Goal: Task Accomplishment & Management: Manage account settings

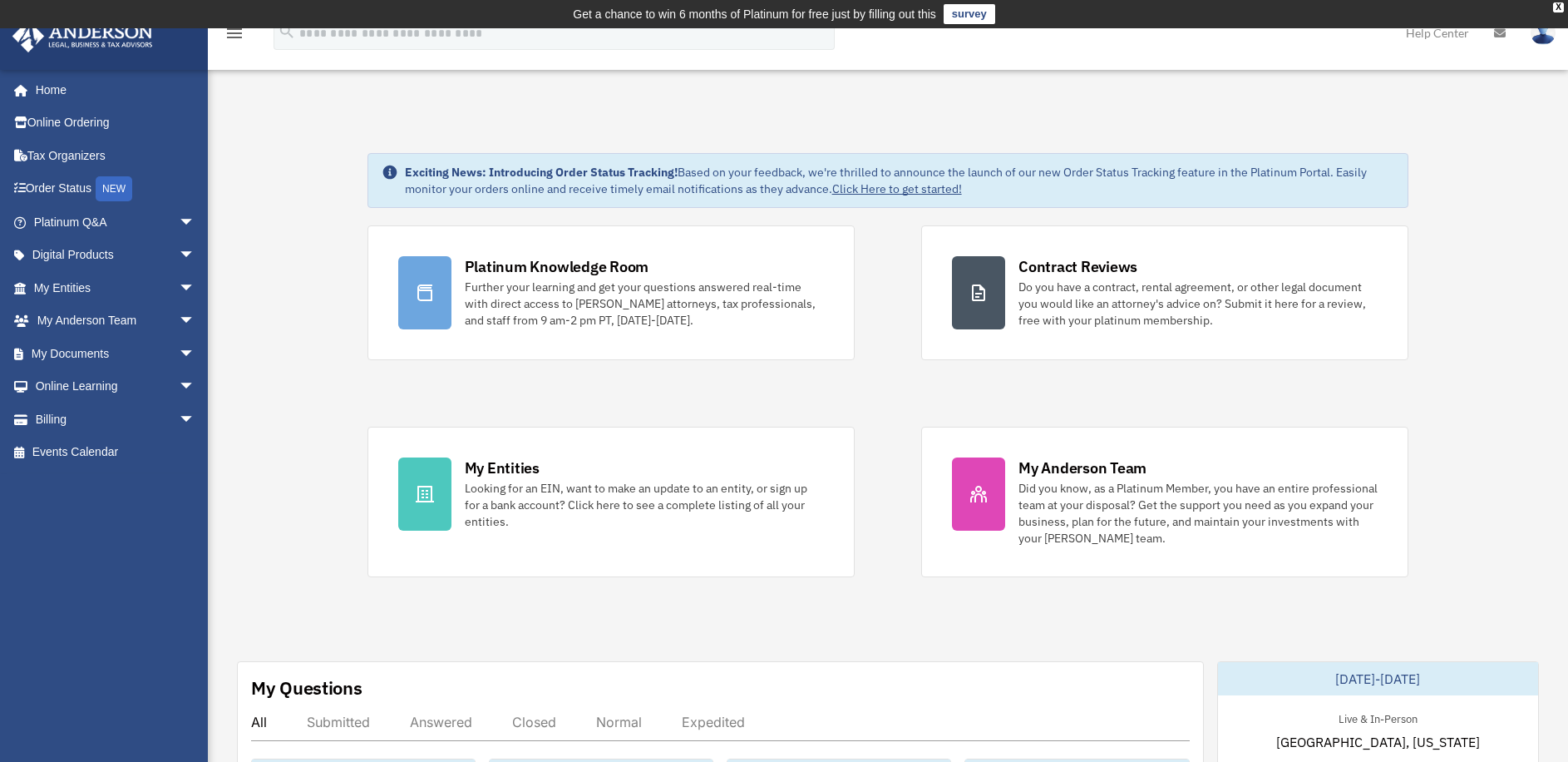
click at [106, 422] on link "Billing arrow_drop_down" at bounding box center [116, 419] width 209 height 33
click at [178, 419] on span "arrow_drop_down" at bounding box center [194, 419] width 33 height 34
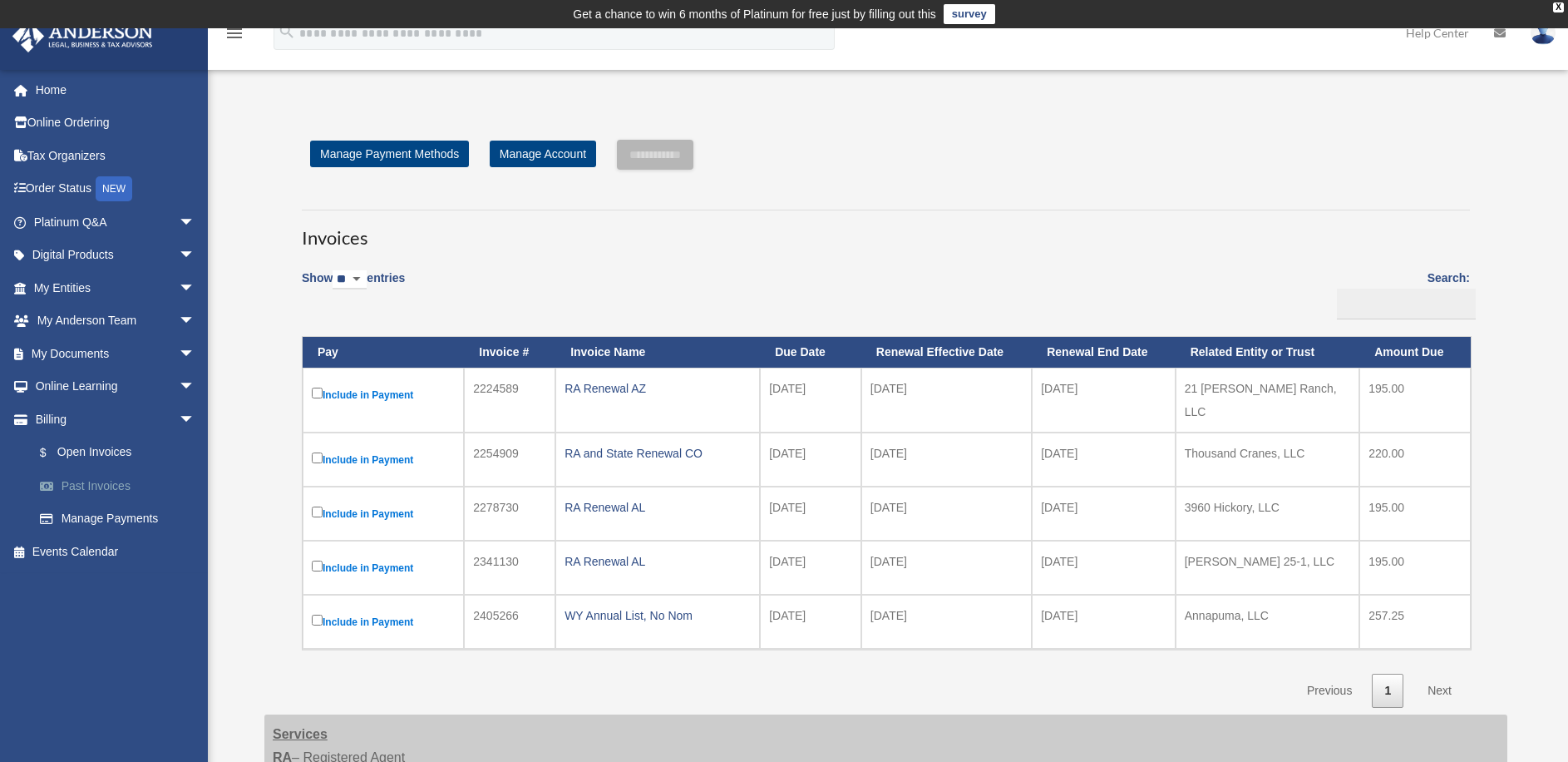
click at [113, 487] on link "Past Invoices" at bounding box center [122, 485] width 197 height 33
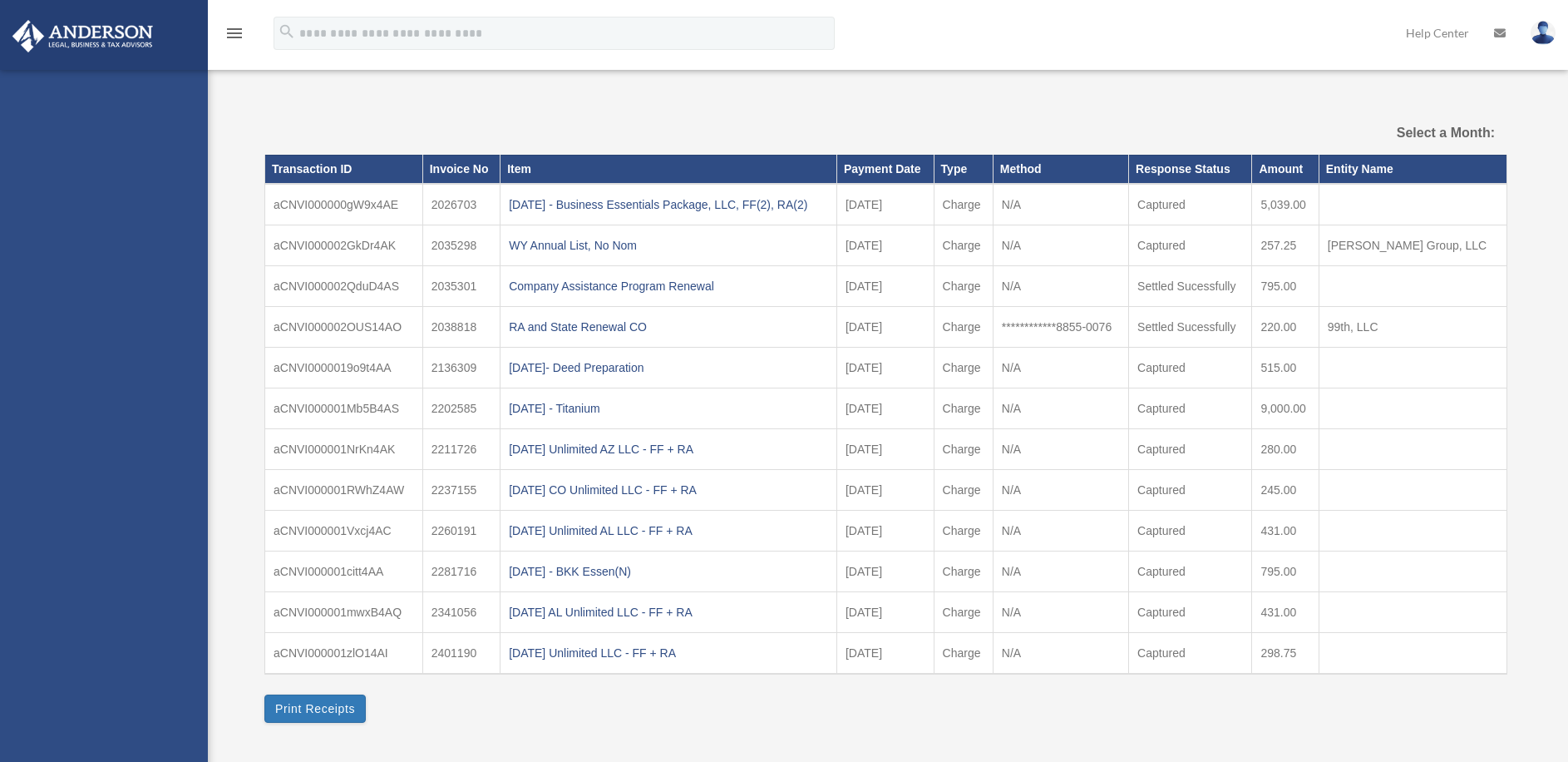
select select
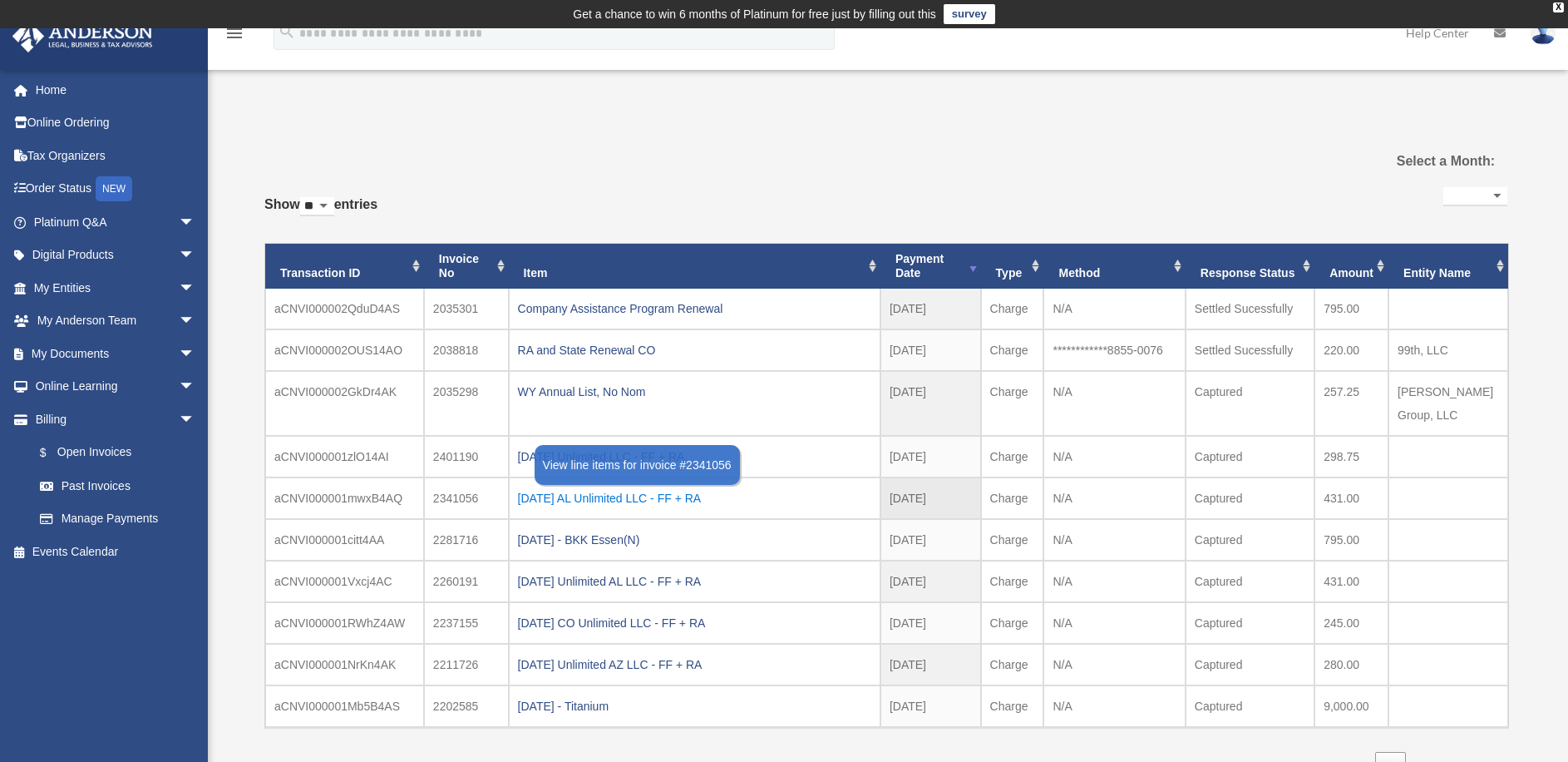
click at [603, 486] on div "2025.01.07 AL Unlimited LLC - FF + RA" at bounding box center [695, 498] width 353 height 24
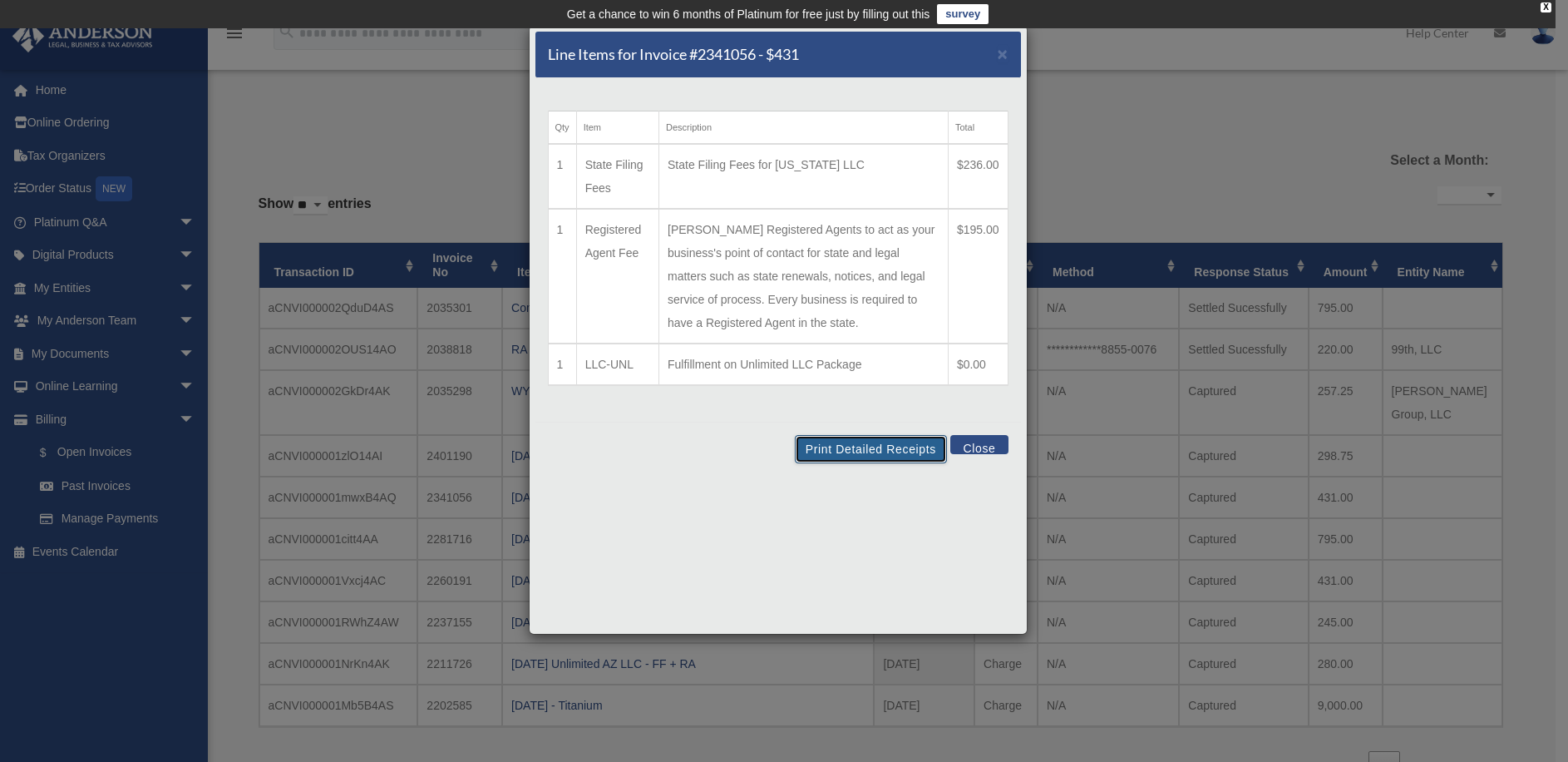
click at [864, 456] on button "Print Detailed Receipts" at bounding box center [871, 448] width 152 height 28
click at [979, 449] on button "Close" at bounding box center [979, 444] width 57 height 19
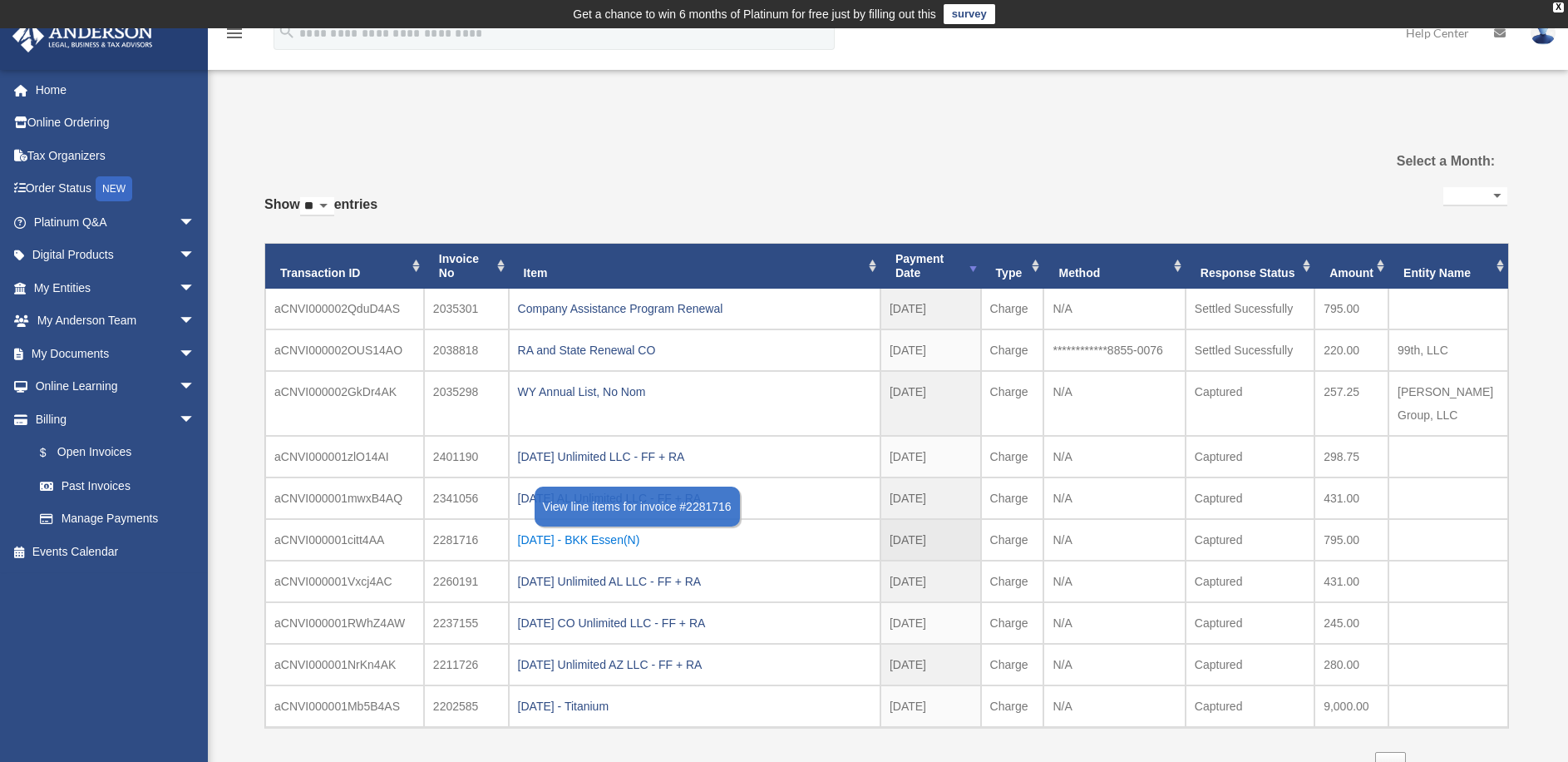
click at [612, 528] on div "[DATE] - BKK Essen(N)" at bounding box center [695, 540] width 353 height 24
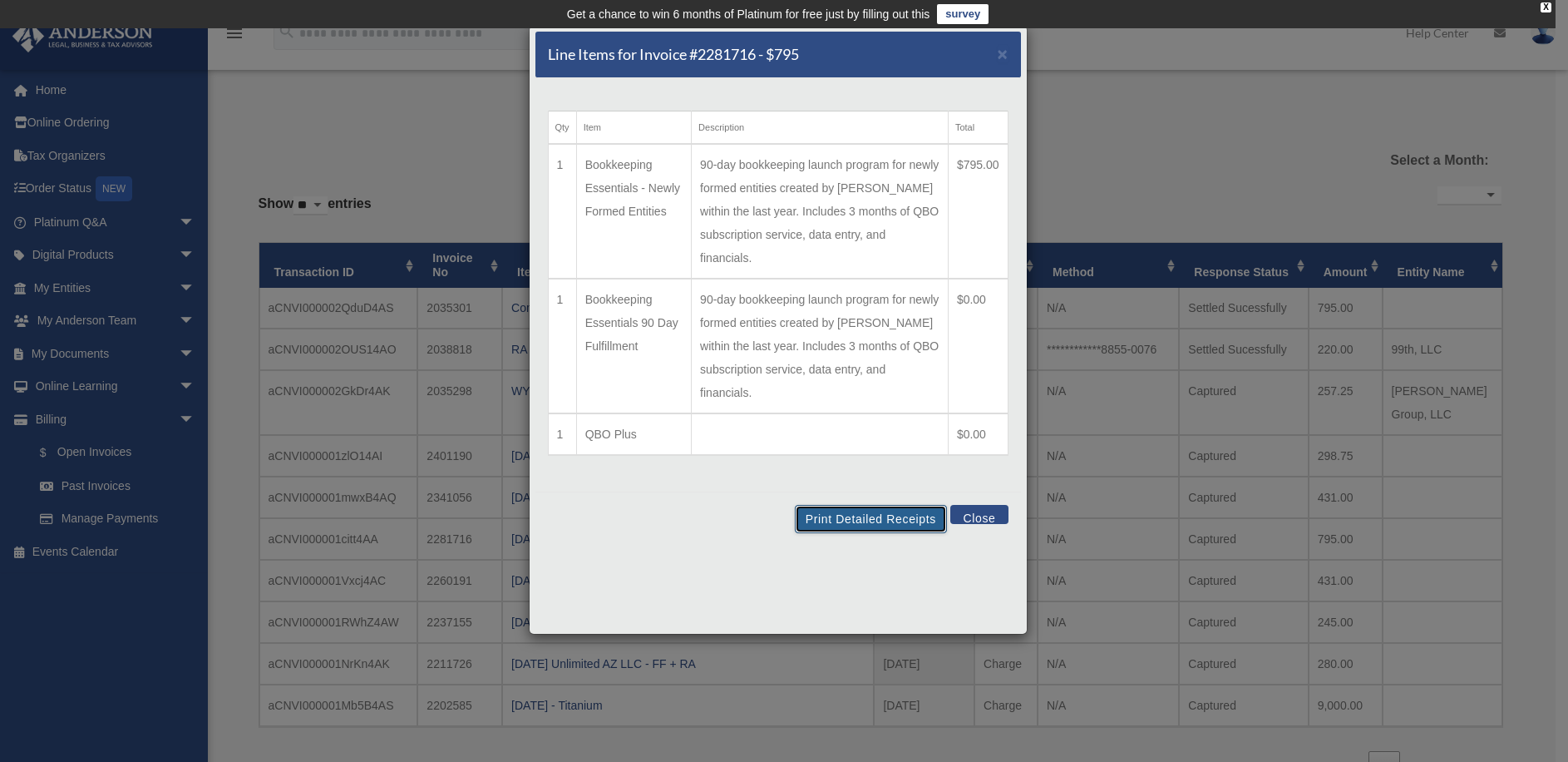
click at [902, 518] on button "Print Detailed Receipts" at bounding box center [871, 518] width 152 height 28
click at [977, 514] on button "Close" at bounding box center [979, 514] width 57 height 19
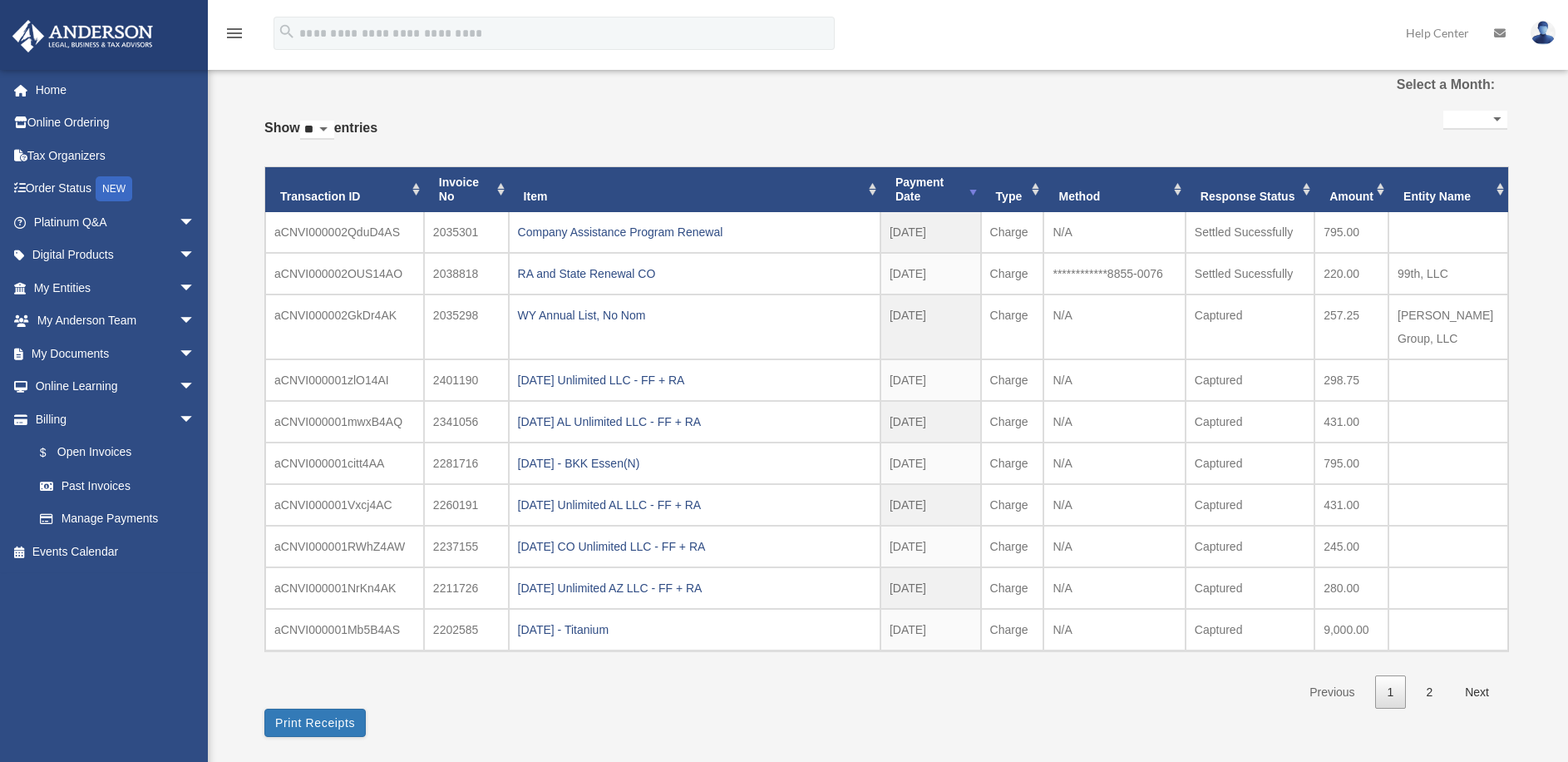
scroll to position [83, 0]
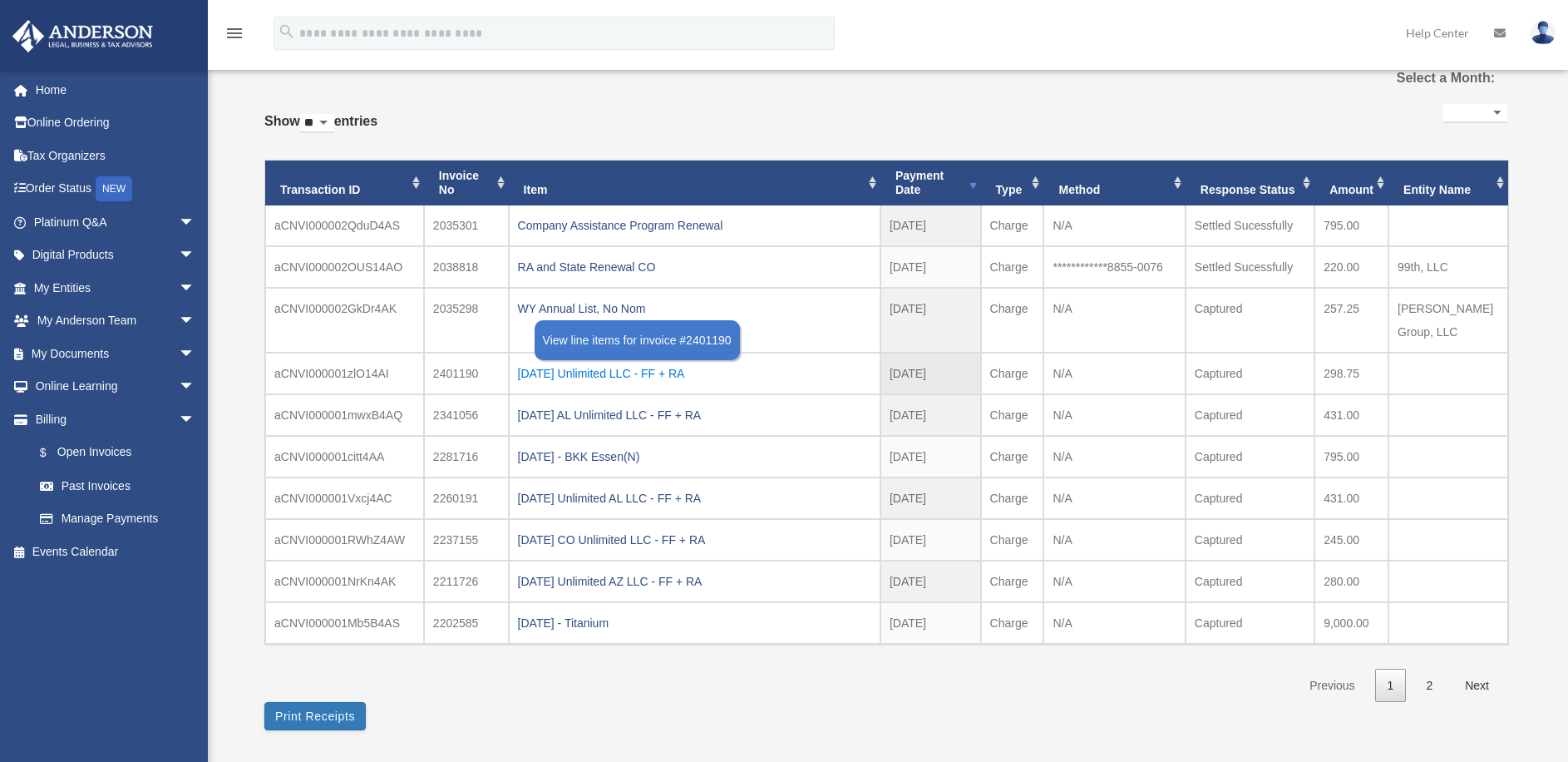
click at [632, 362] on div "[DATE] Unlimited LLC - FF + RA" at bounding box center [695, 374] width 353 height 24
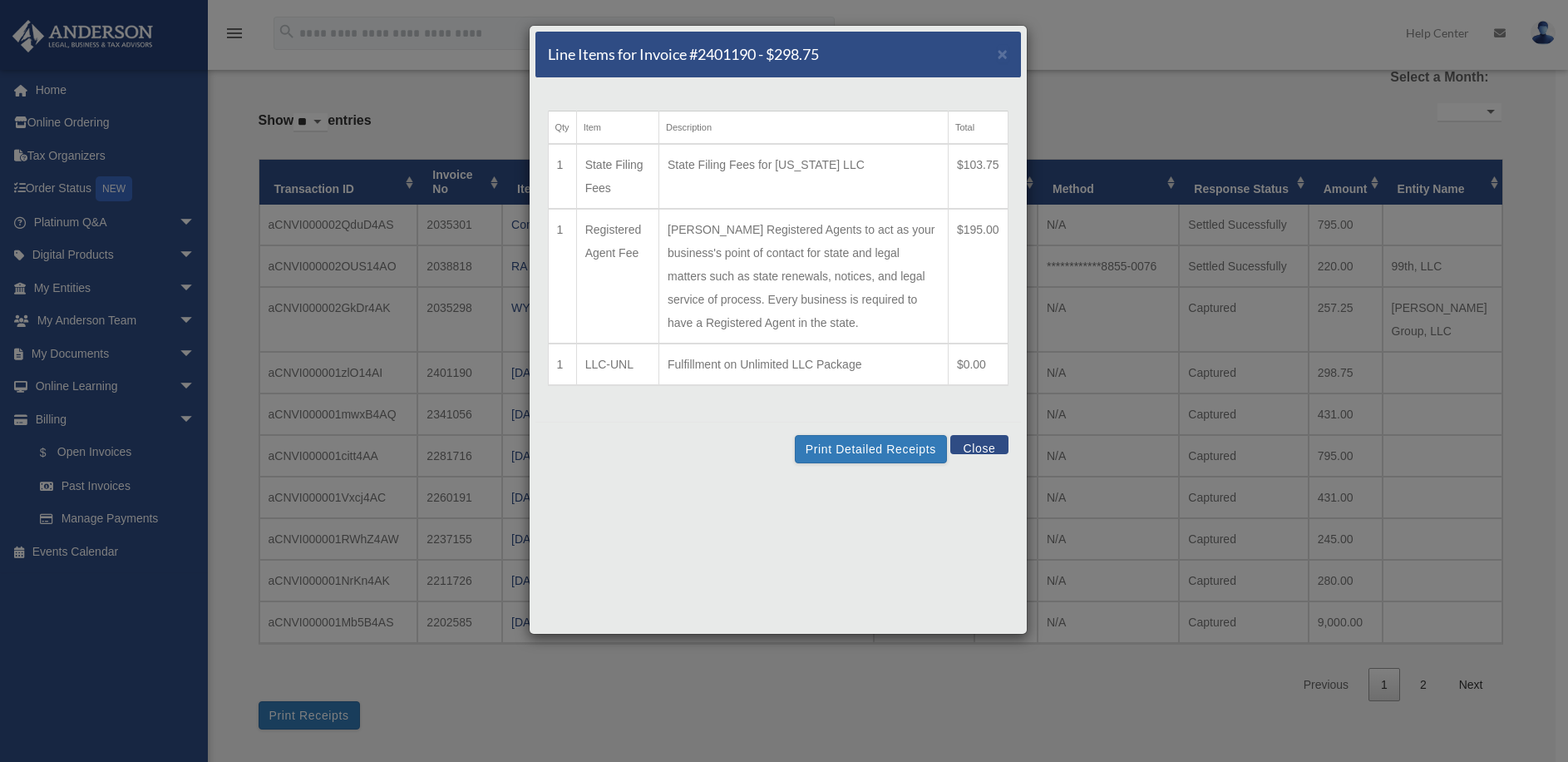
click at [887, 477] on div "Line Items for Invoice #2401190 - $298.75 × Qty Item Description Total 1 State …" at bounding box center [778, 330] width 499 height 610
click at [879, 453] on button "Print Detailed Receipts" at bounding box center [871, 448] width 152 height 28
click at [982, 450] on button "Close" at bounding box center [979, 444] width 57 height 19
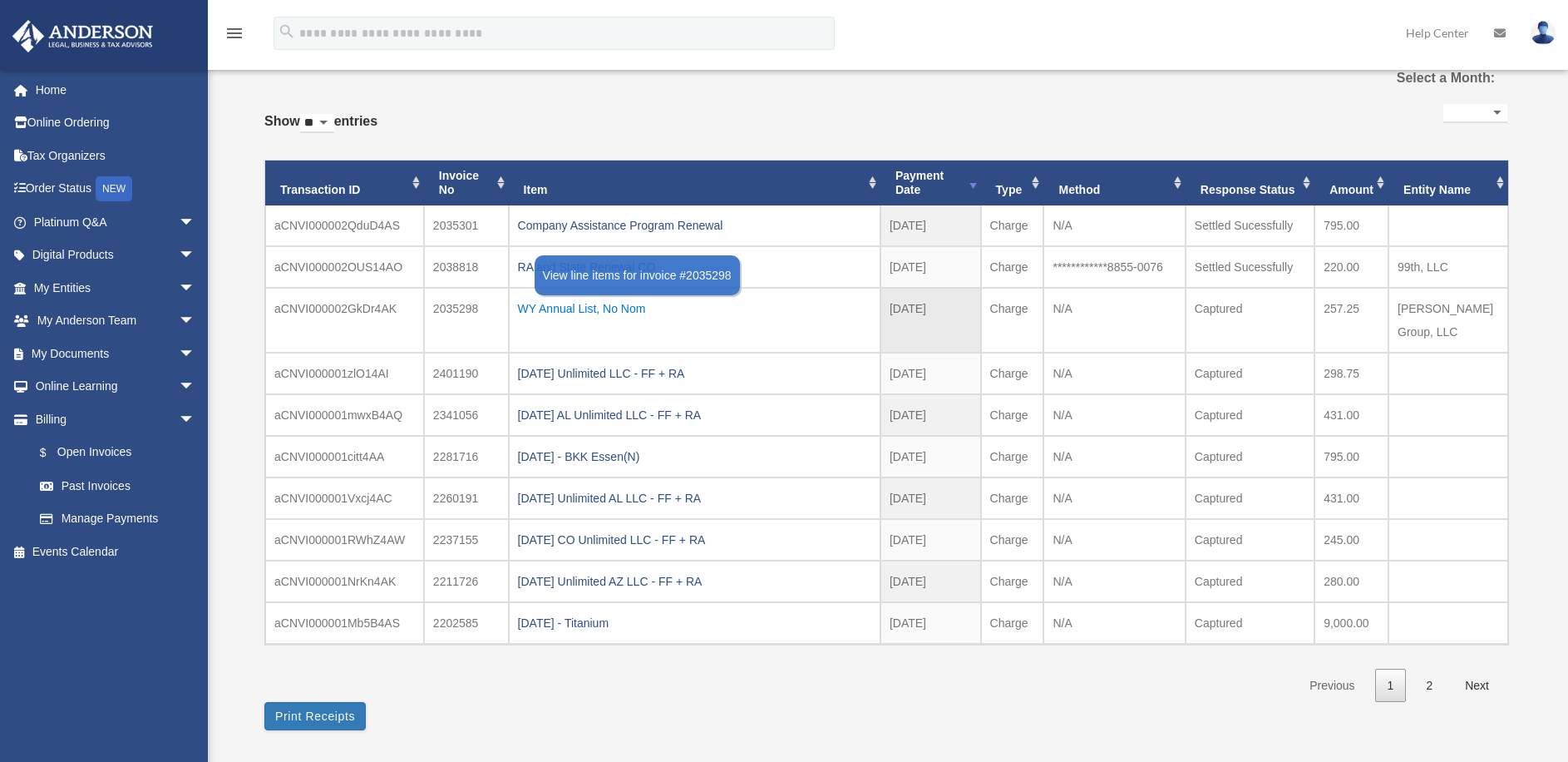
click at [622, 310] on div "WY Annual List, No Nom" at bounding box center [695, 309] width 353 height 24
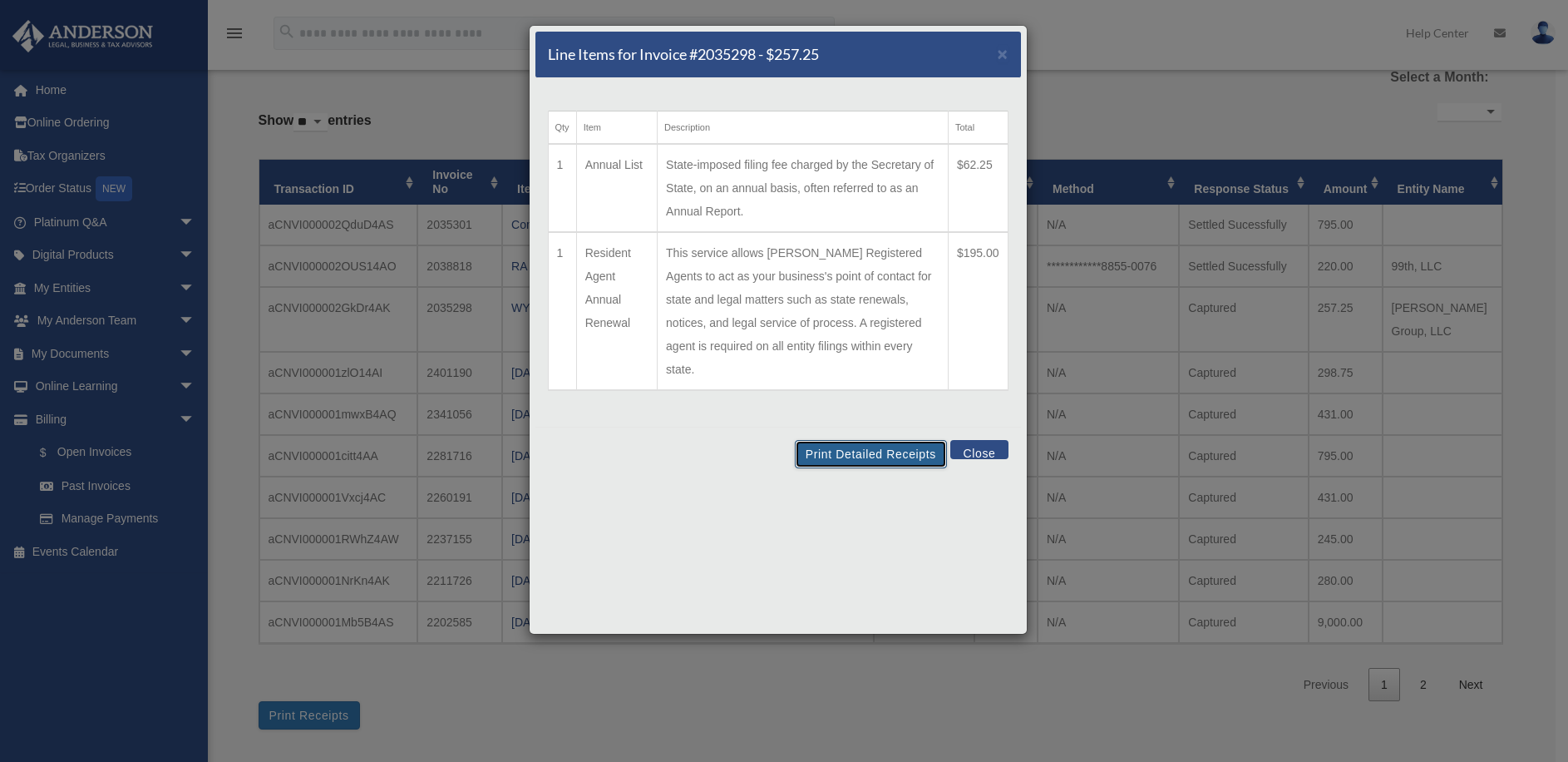
click at [877, 440] on button "Print Detailed Receipts" at bounding box center [871, 453] width 152 height 28
click at [982, 440] on button "Close" at bounding box center [979, 449] width 57 height 19
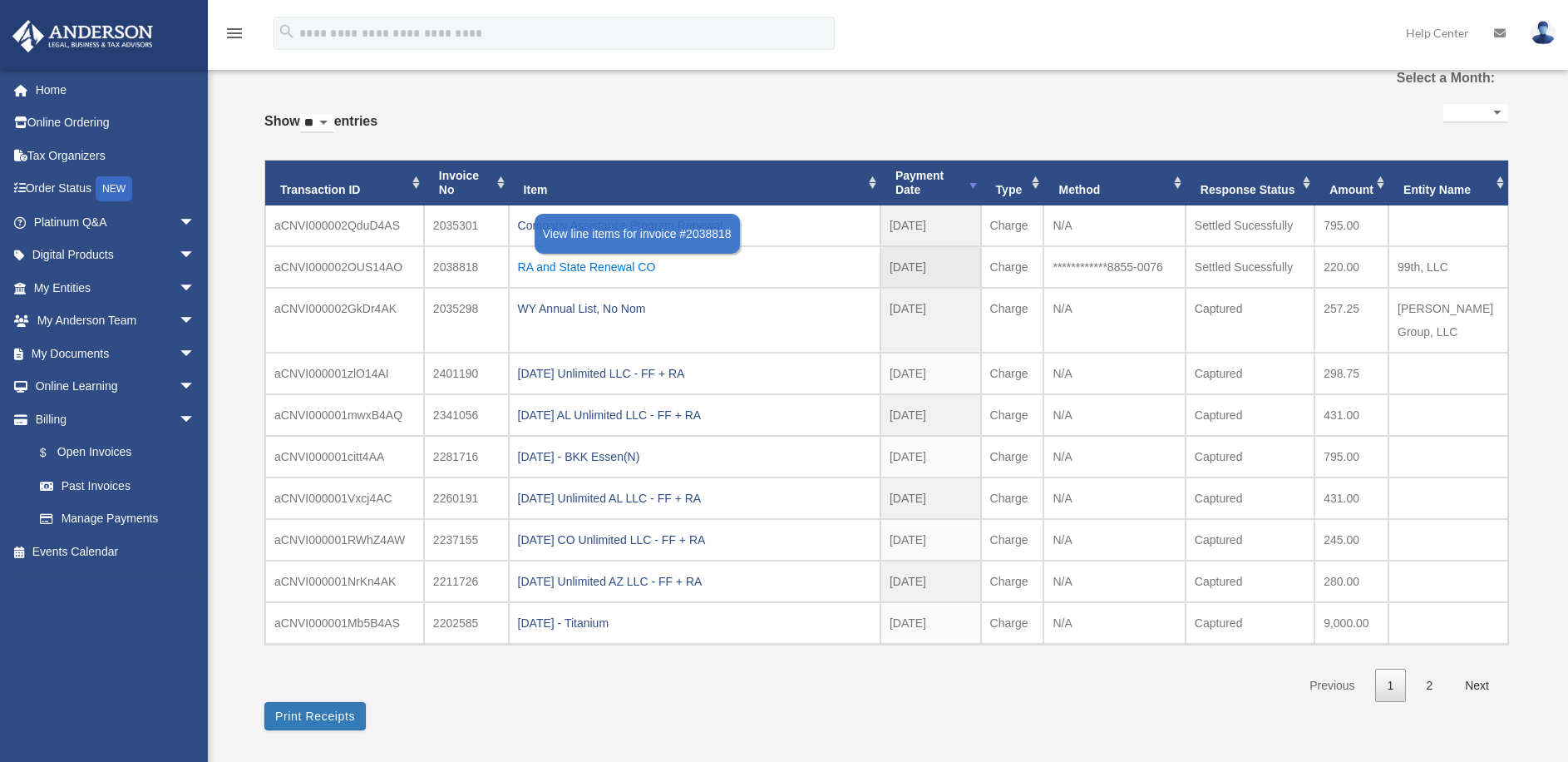
click at [598, 266] on div "RA and State Renewal CO" at bounding box center [695, 267] width 353 height 24
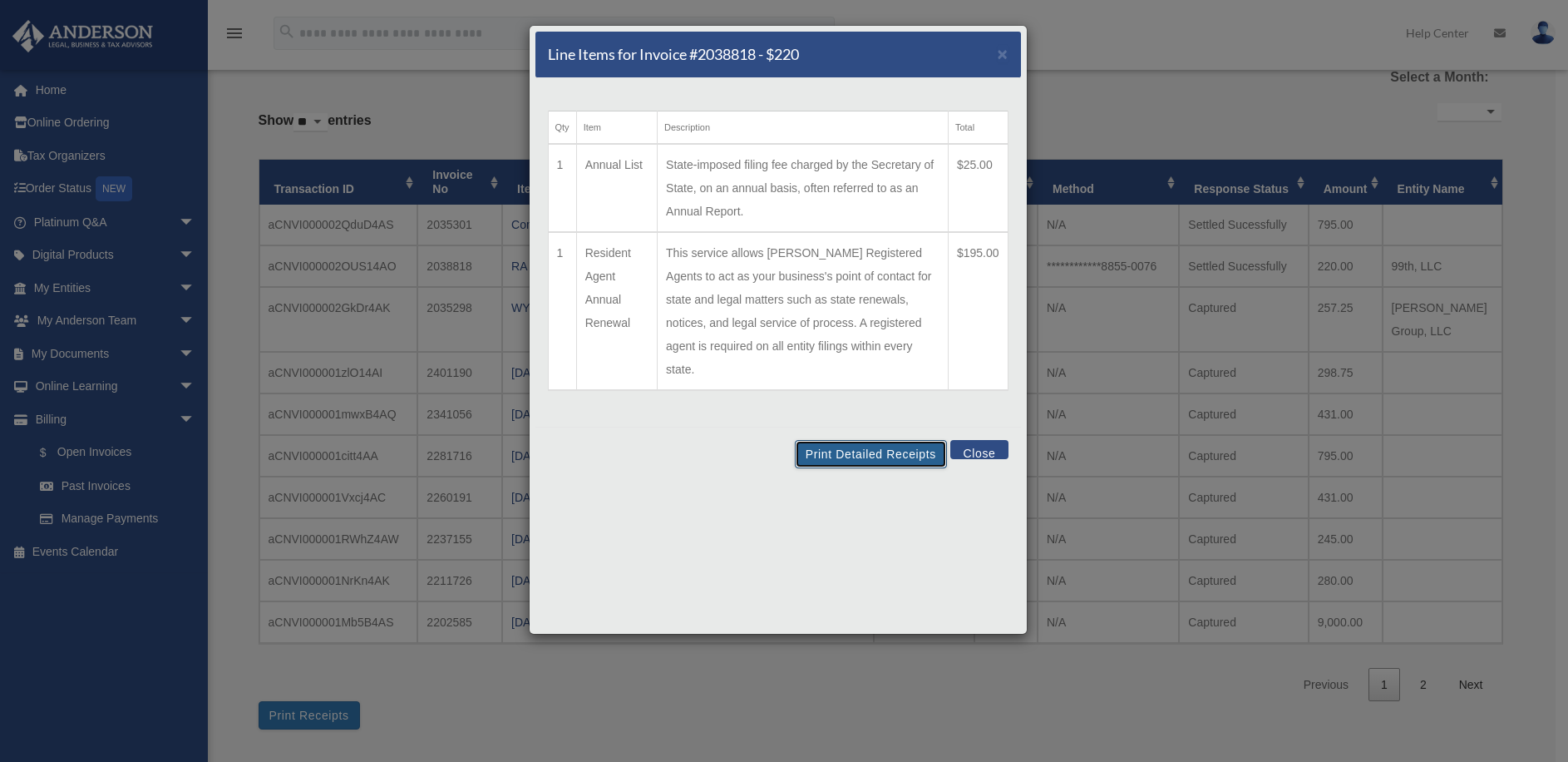
click at [916, 440] on button "Print Detailed Receipts" at bounding box center [871, 453] width 152 height 28
click at [982, 440] on button "Close" at bounding box center [979, 449] width 57 height 19
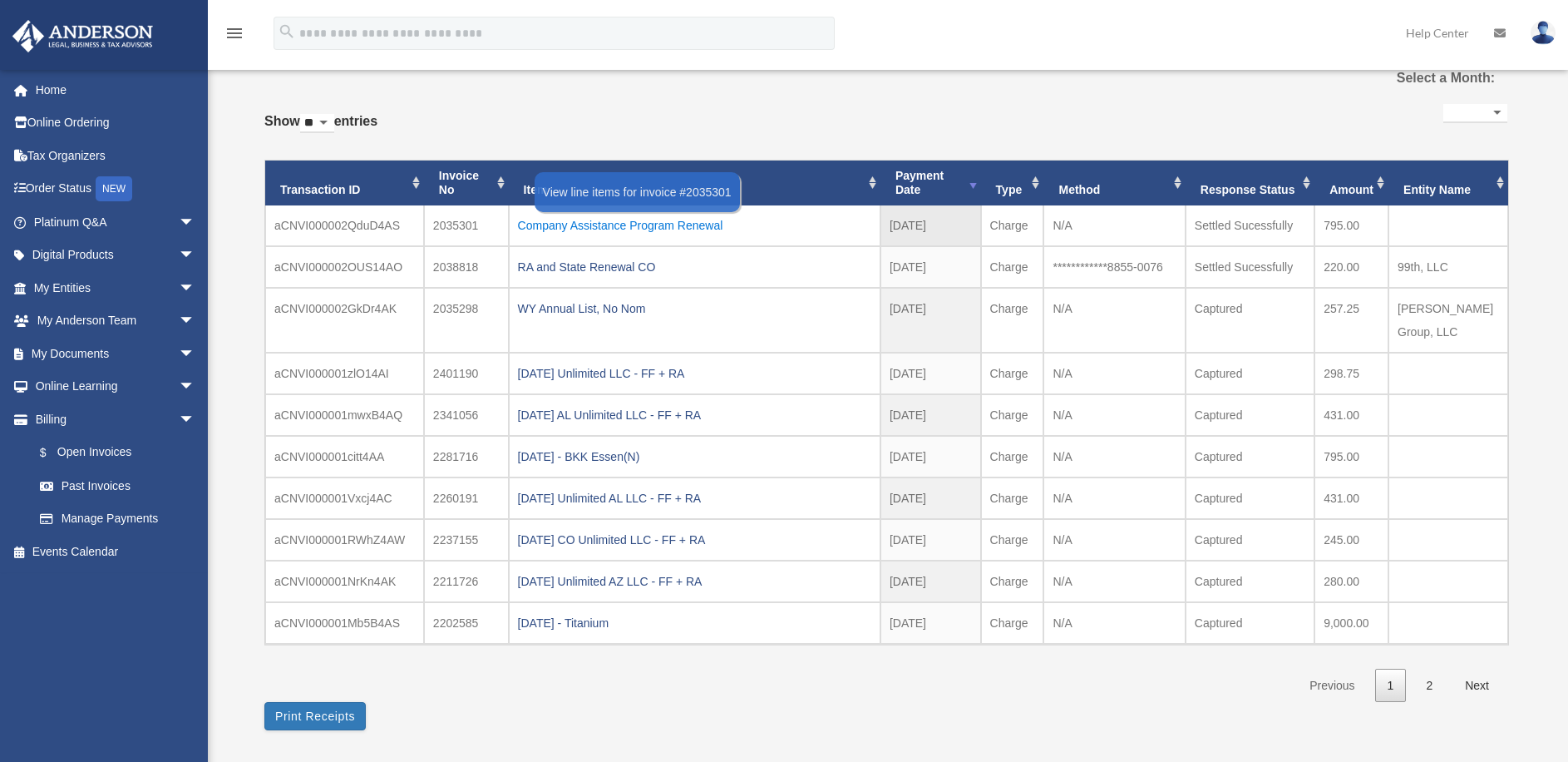
click at [669, 229] on div "Company Assistance Program Renewal" at bounding box center [695, 226] width 353 height 24
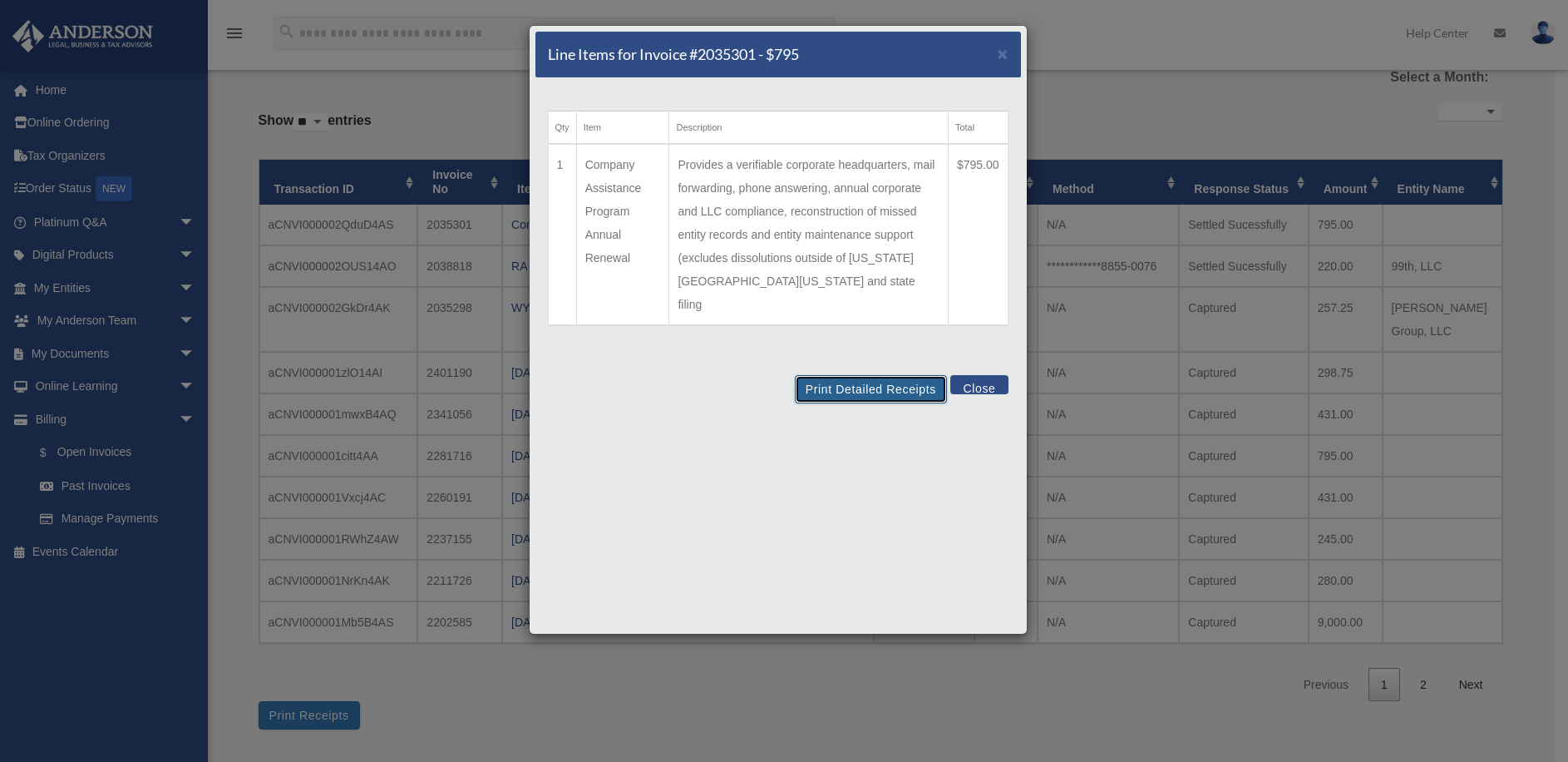
click at [866, 376] on button "Print Detailed Receipts" at bounding box center [871, 389] width 152 height 28
click at [989, 376] on button "Close" at bounding box center [979, 385] width 57 height 19
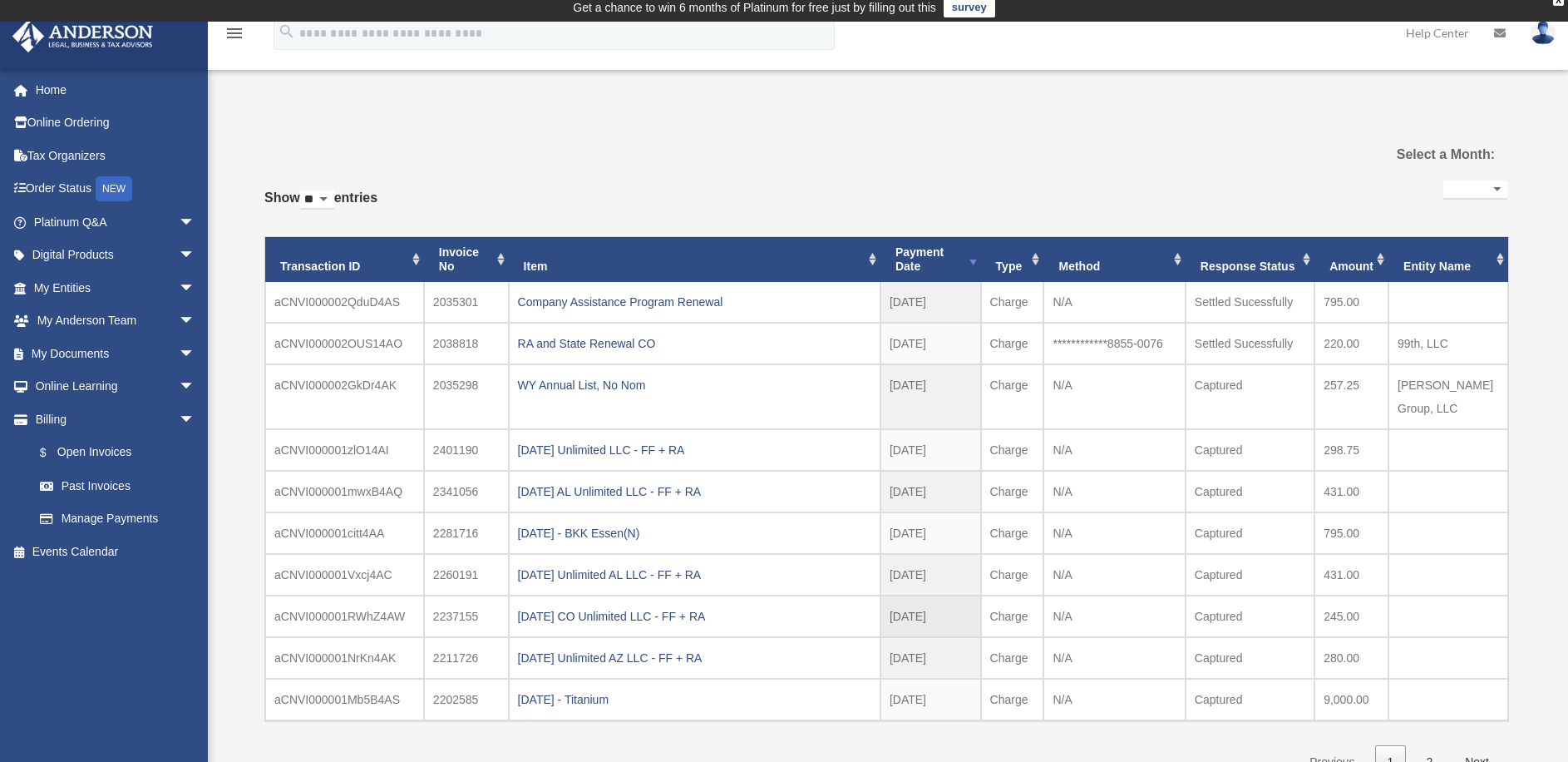
scroll to position [0, 0]
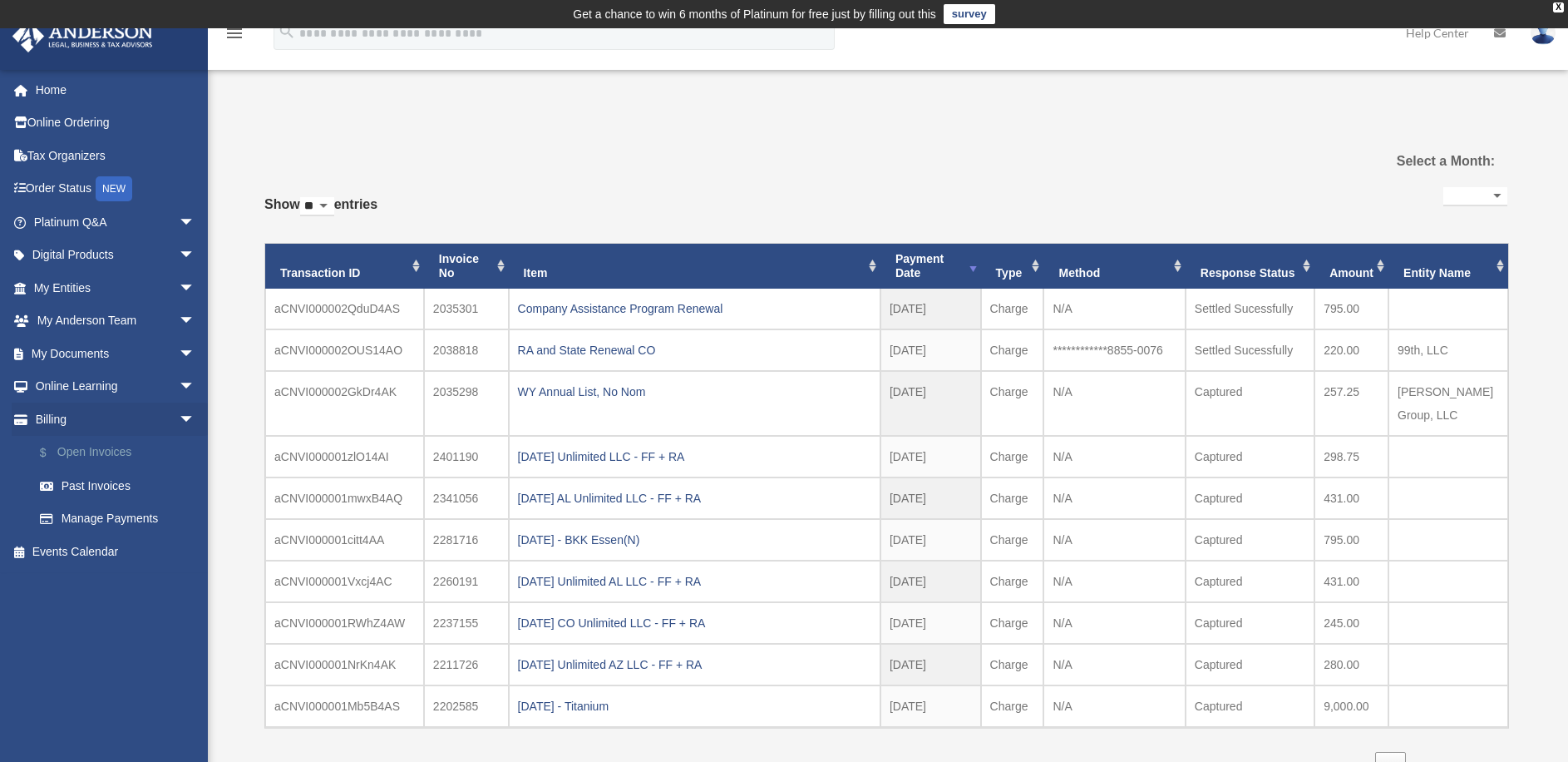
click at [92, 452] on link "$ Open Invoices" at bounding box center [122, 452] width 197 height 34
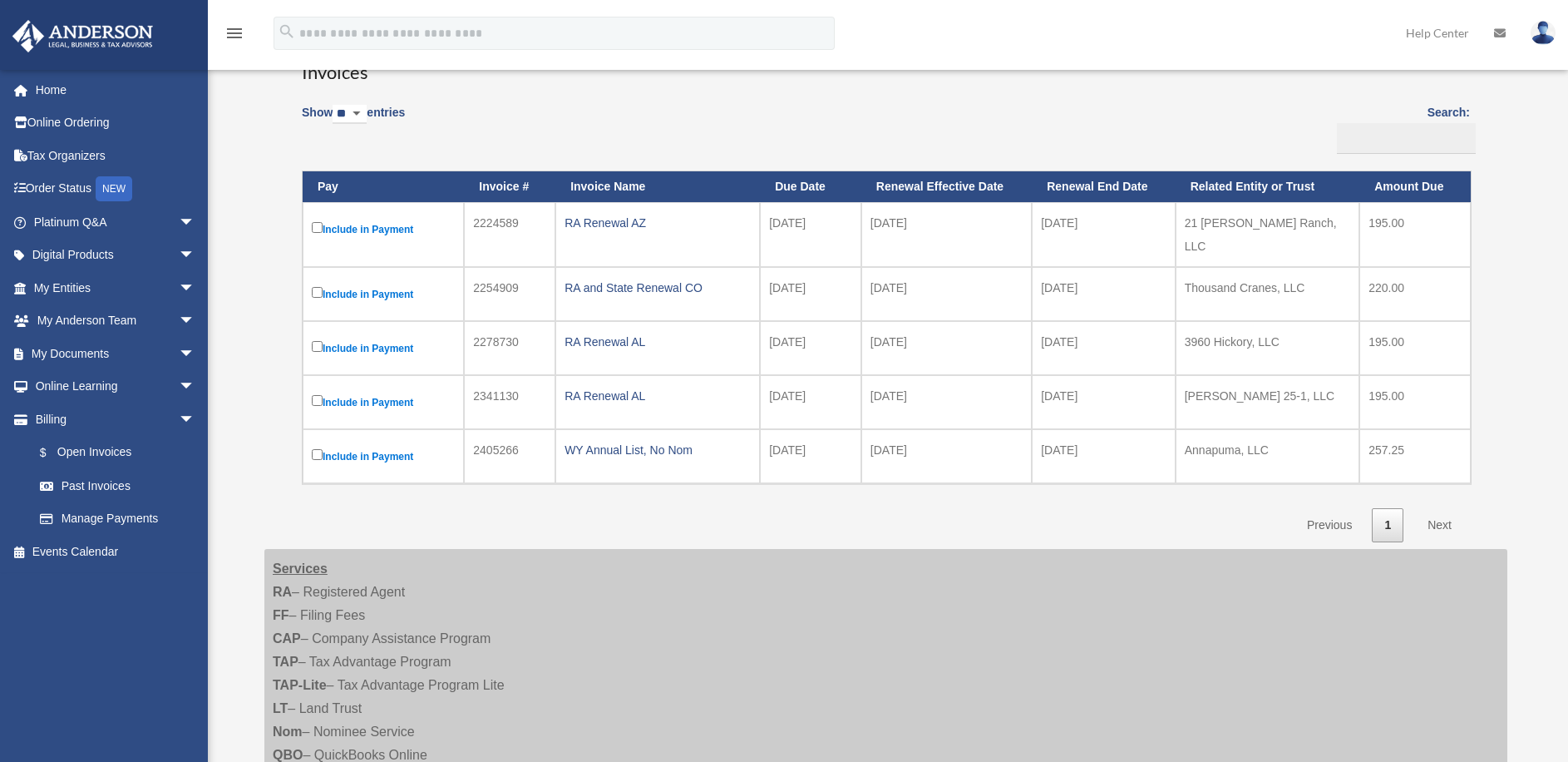
scroll to position [167, 0]
click at [90, 485] on link "Past Invoices" at bounding box center [122, 485] width 197 height 33
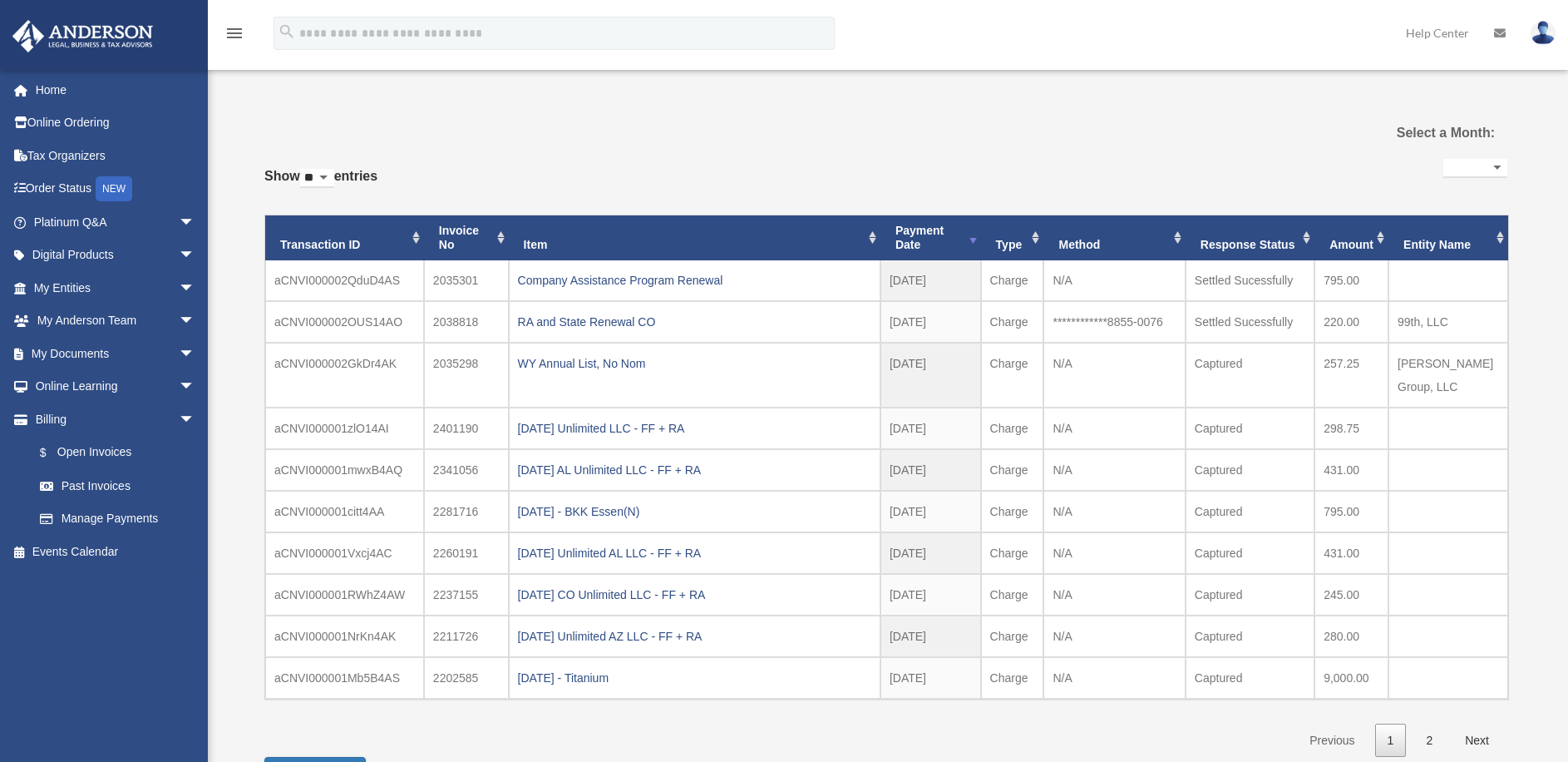
select select
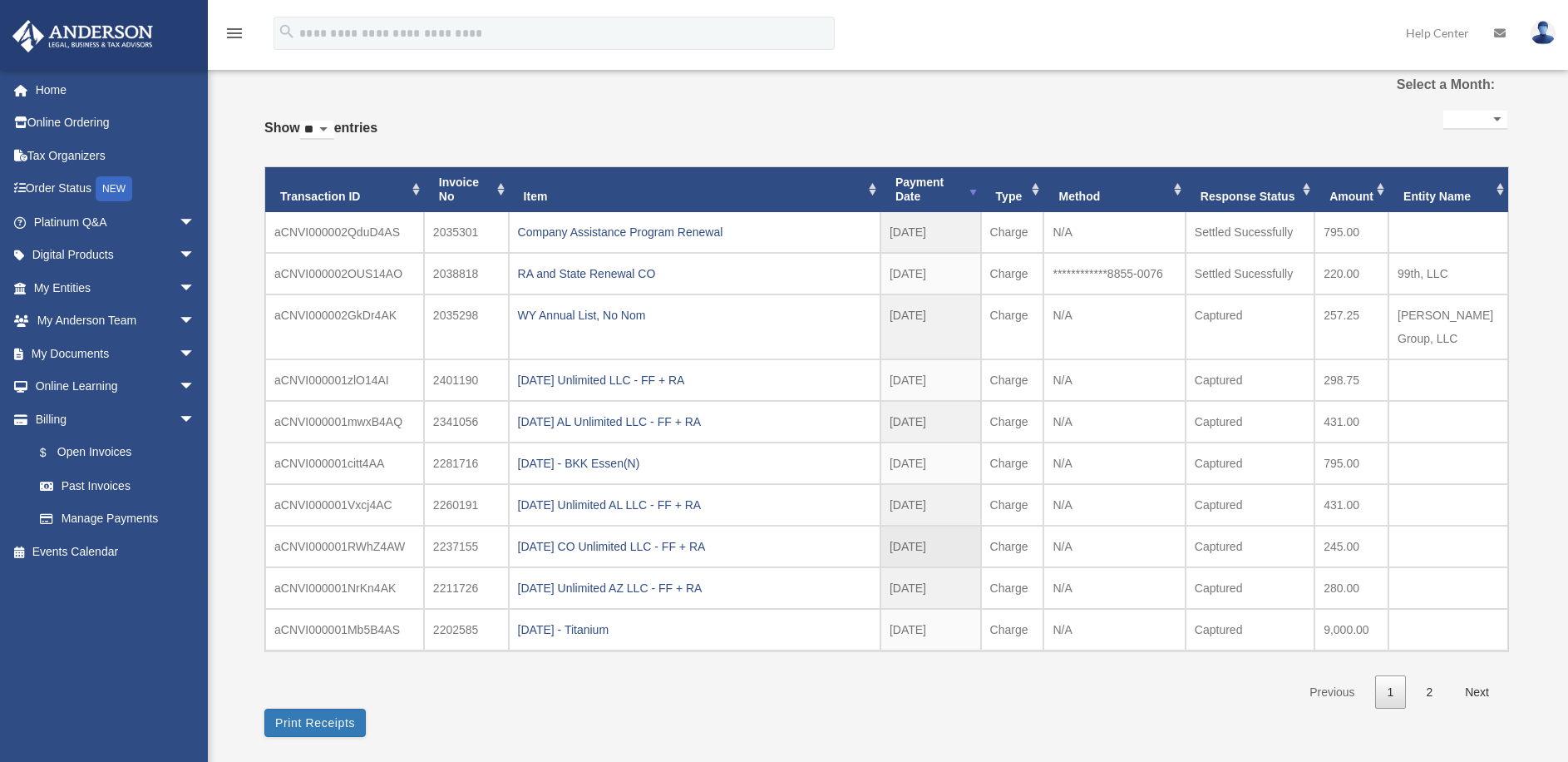
scroll to position [83, 0]
